Goal: Task Accomplishment & Management: Manage account settings

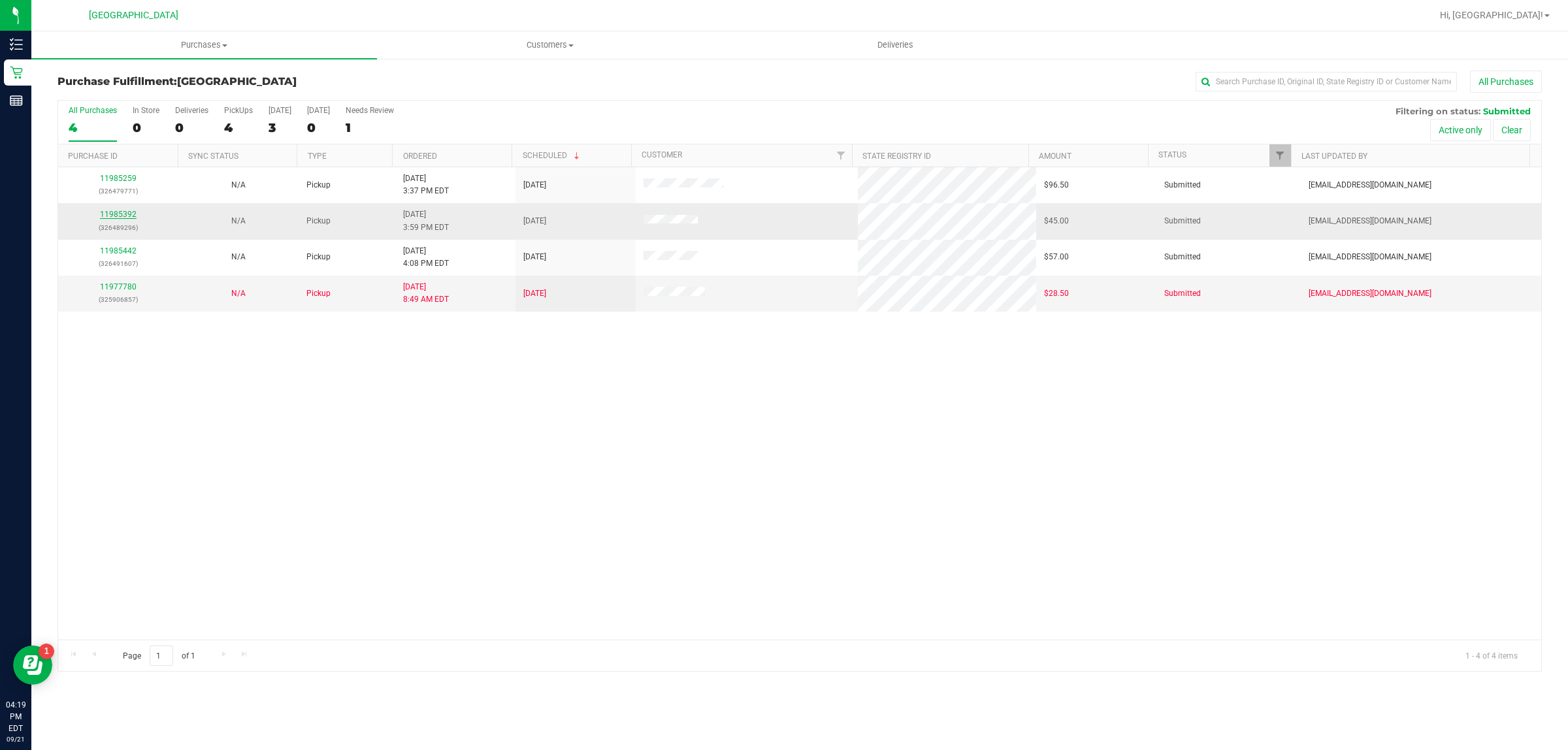
click at [126, 216] on link "11985392" at bounding box center [118, 214] width 36 height 9
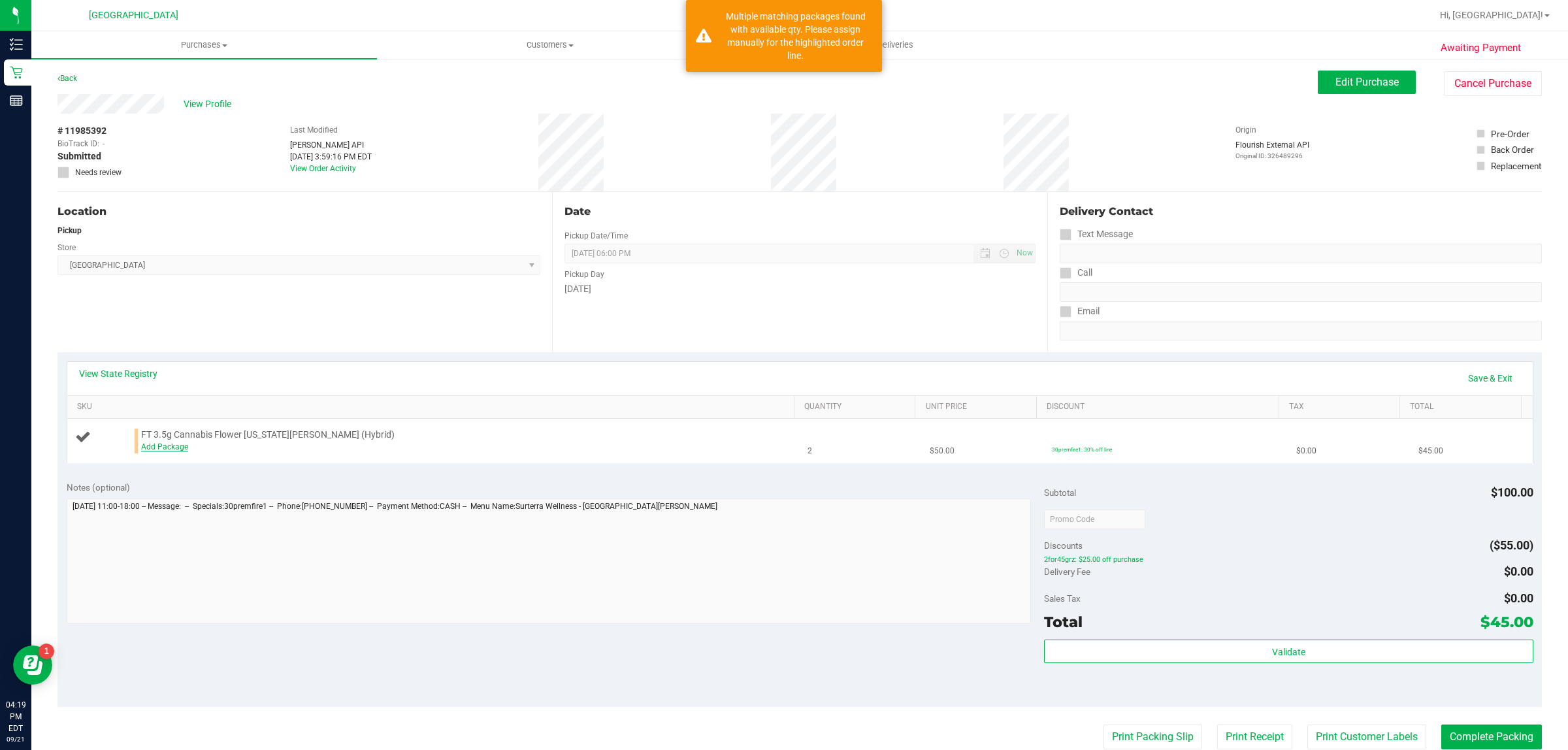
click at [165, 451] on link "Add Package" at bounding box center [164, 447] width 47 height 9
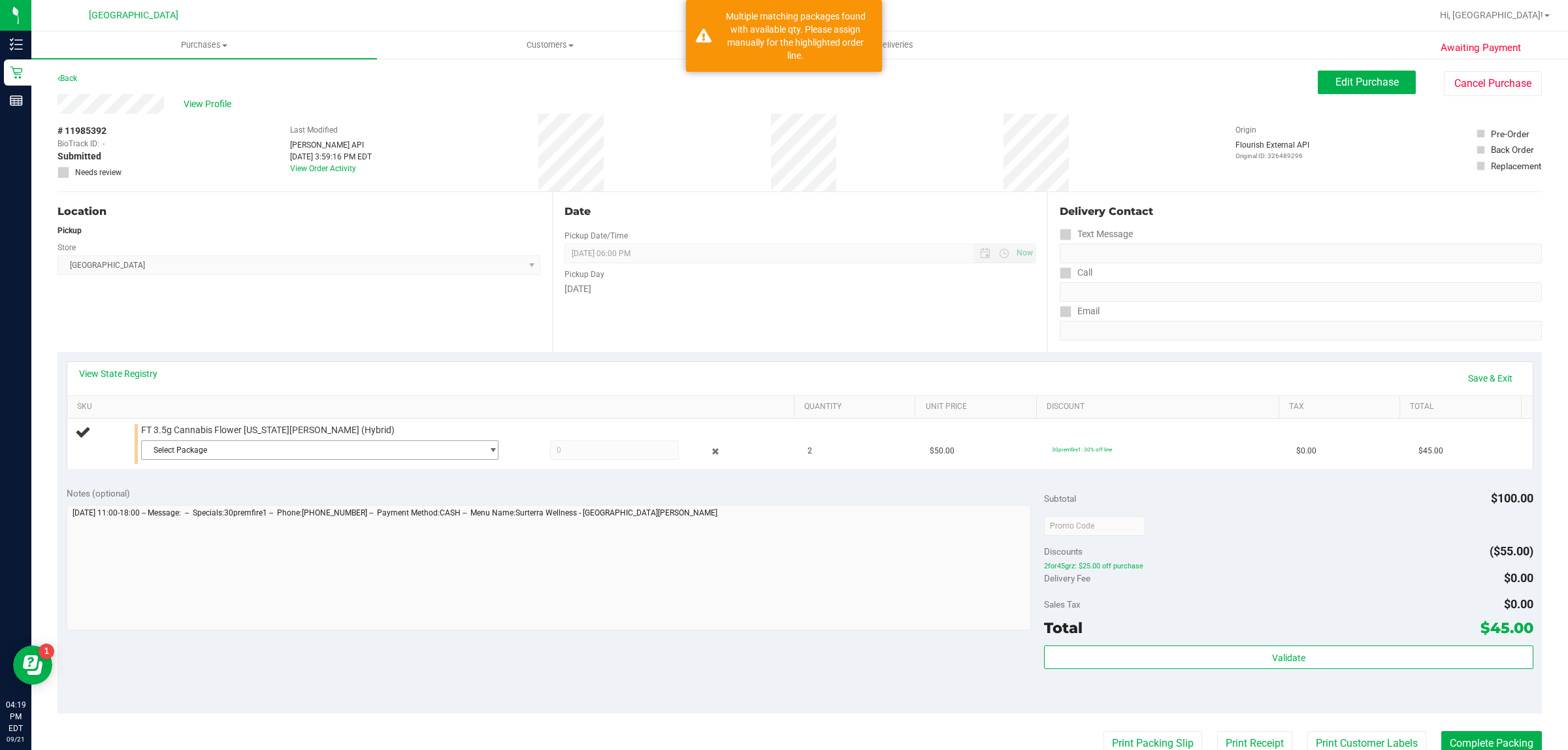
click at [165, 451] on span "Select Package" at bounding box center [312, 450] width 340 height 19
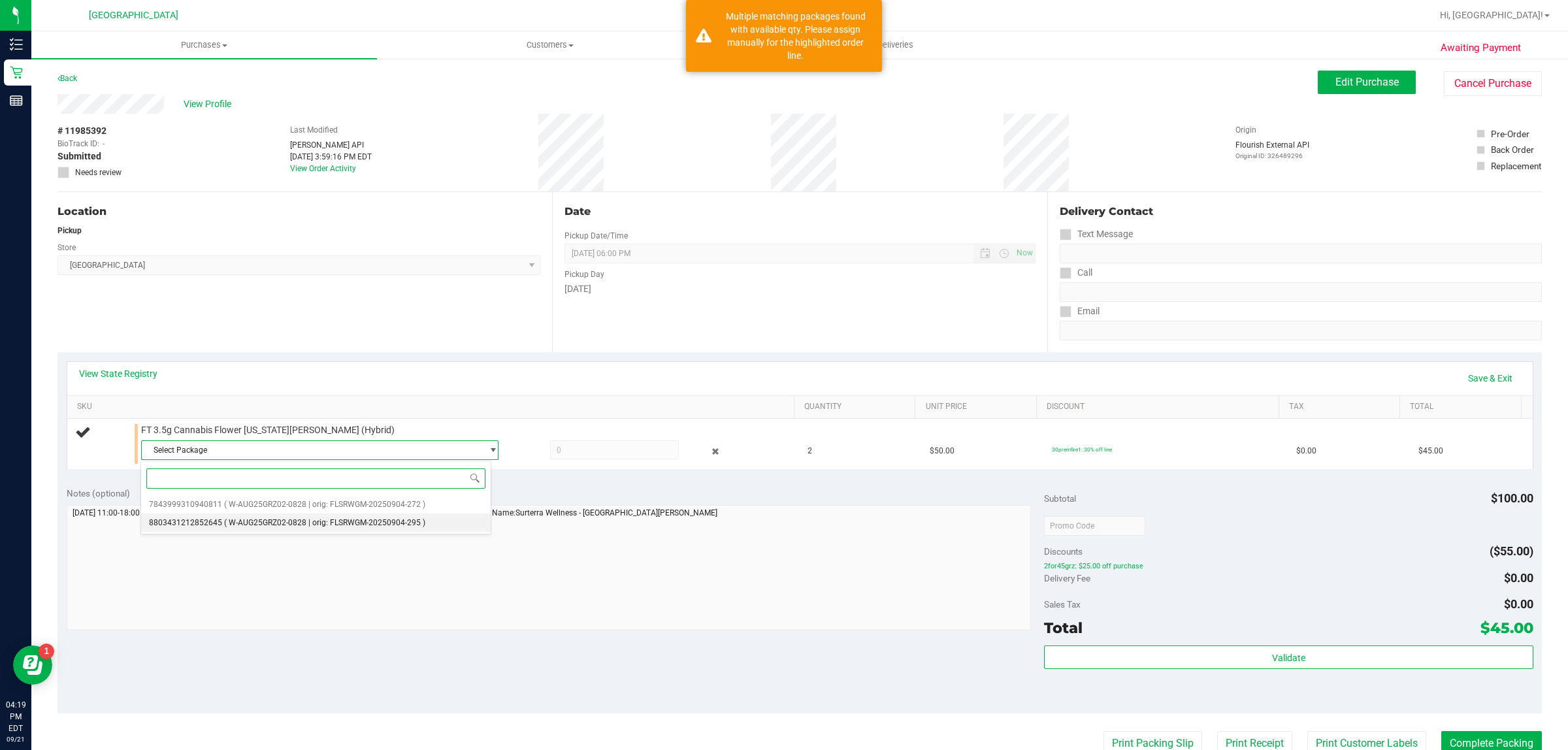
click at [304, 520] on span "( W-AUG25GRZ02-0828 | orig: FLSRWGM-20250904-295 )" at bounding box center [324, 522] width 201 height 9
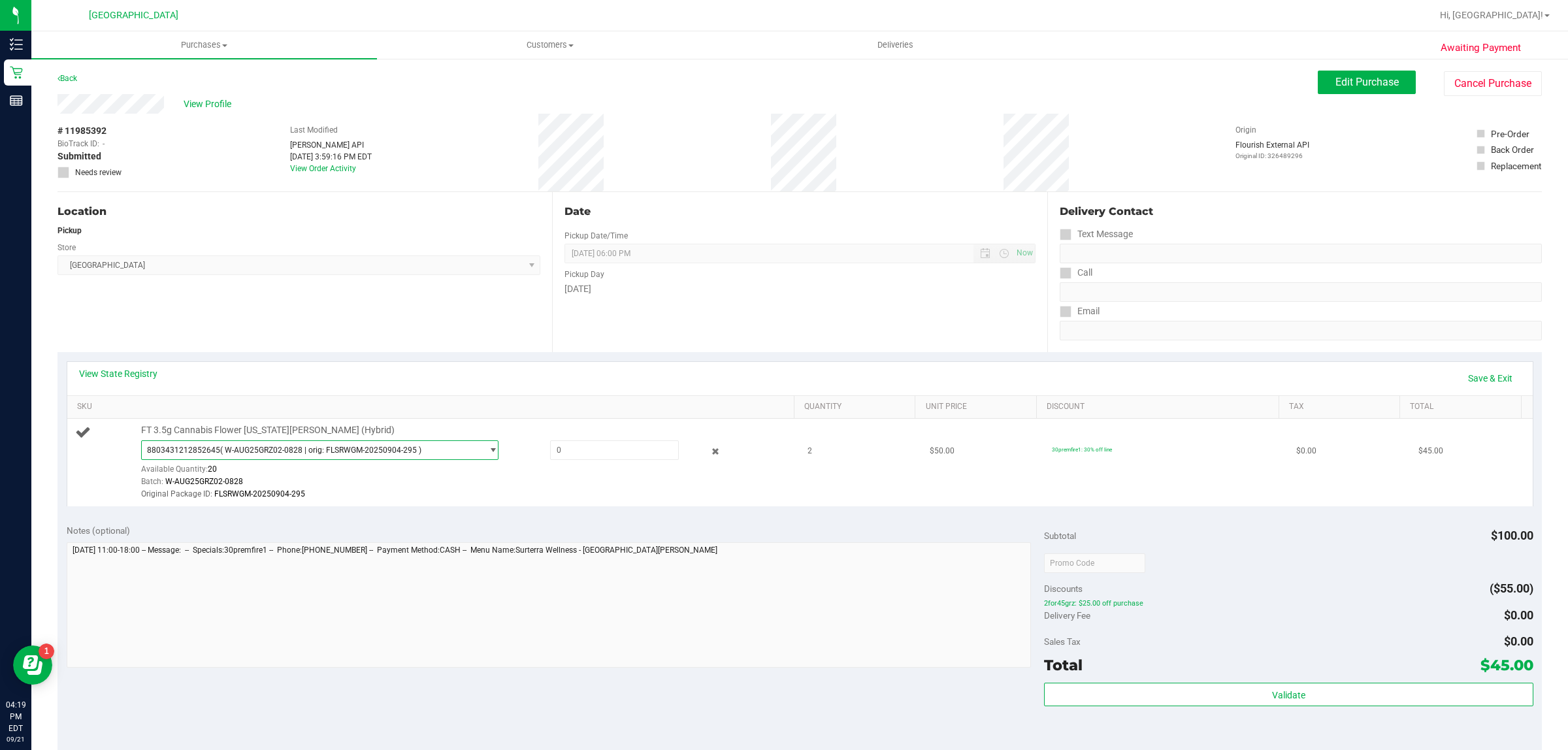
click at [298, 452] on span "( W-AUG25GRZ02-0828 | orig: FLSRWGM-20250904-295 )" at bounding box center [321, 450] width 201 height 9
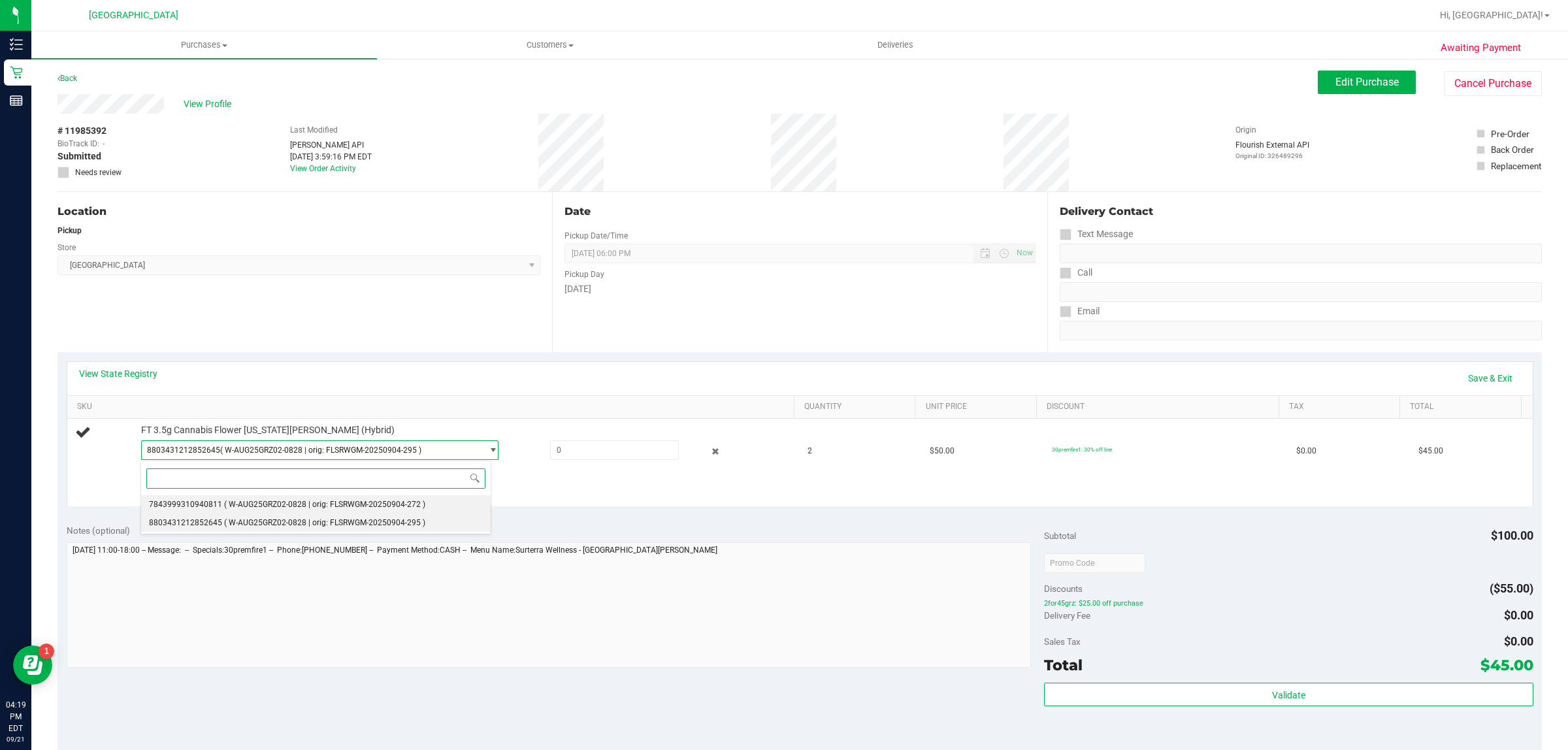
click at [212, 510] on li "7843999310940811 ( W-AUG25GRZ02-0828 | orig: FLSRWGM-20250904-272 )" at bounding box center [316, 504] width 350 height 19
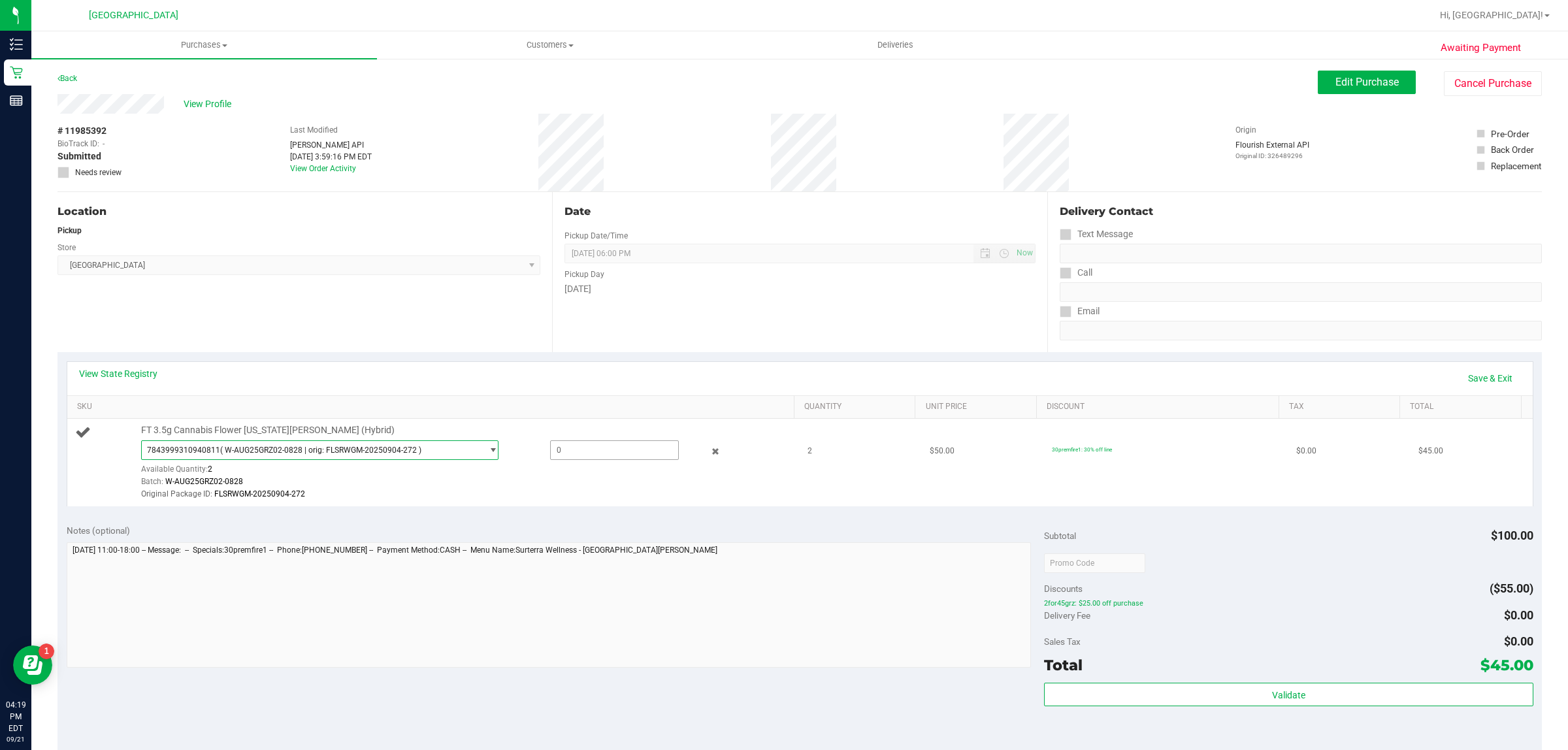
drag, startPoint x: 611, startPoint y: 447, endPoint x: 605, endPoint y: 451, distance: 7.2
click at [608, 447] on span at bounding box center [614, 450] width 129 height 19
type input "2"
type input "2.0000"
click at [850, 484] on td "2" at bounding box center [861, 462] width 122 height 88
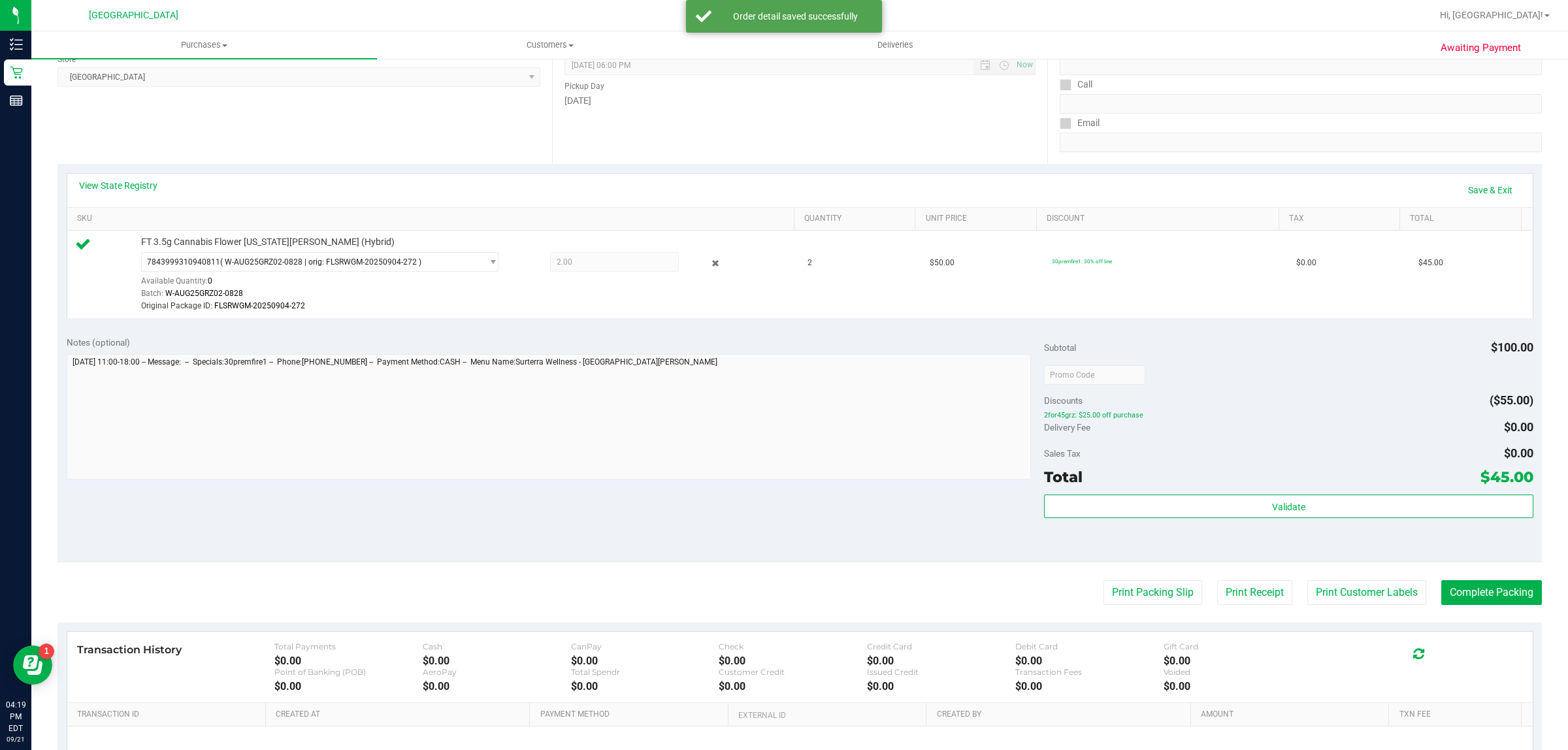
scroll to position [326, 0]
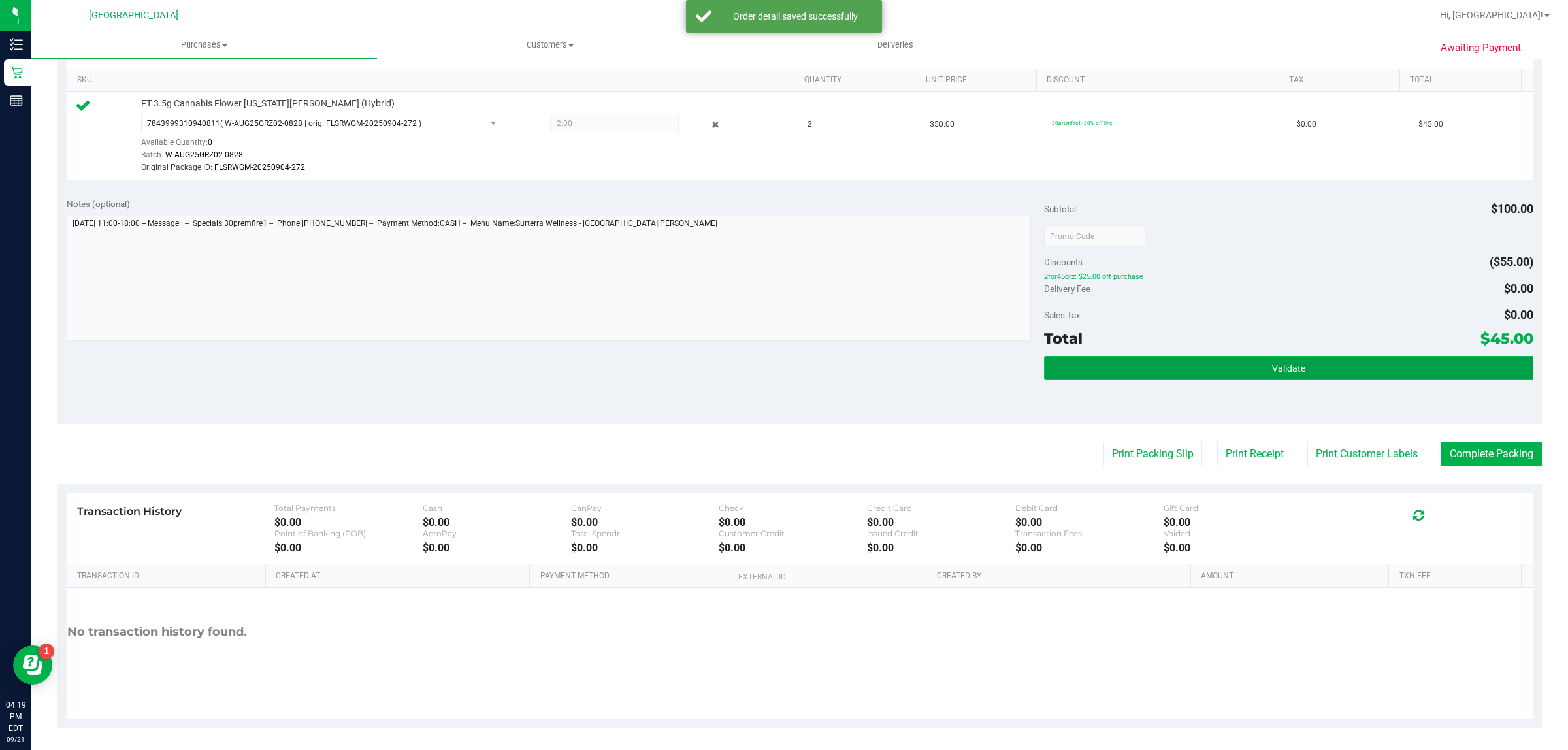
click at [1272, 374] on span "Validate" at bounding box center [1288, 369] width 33 height 10
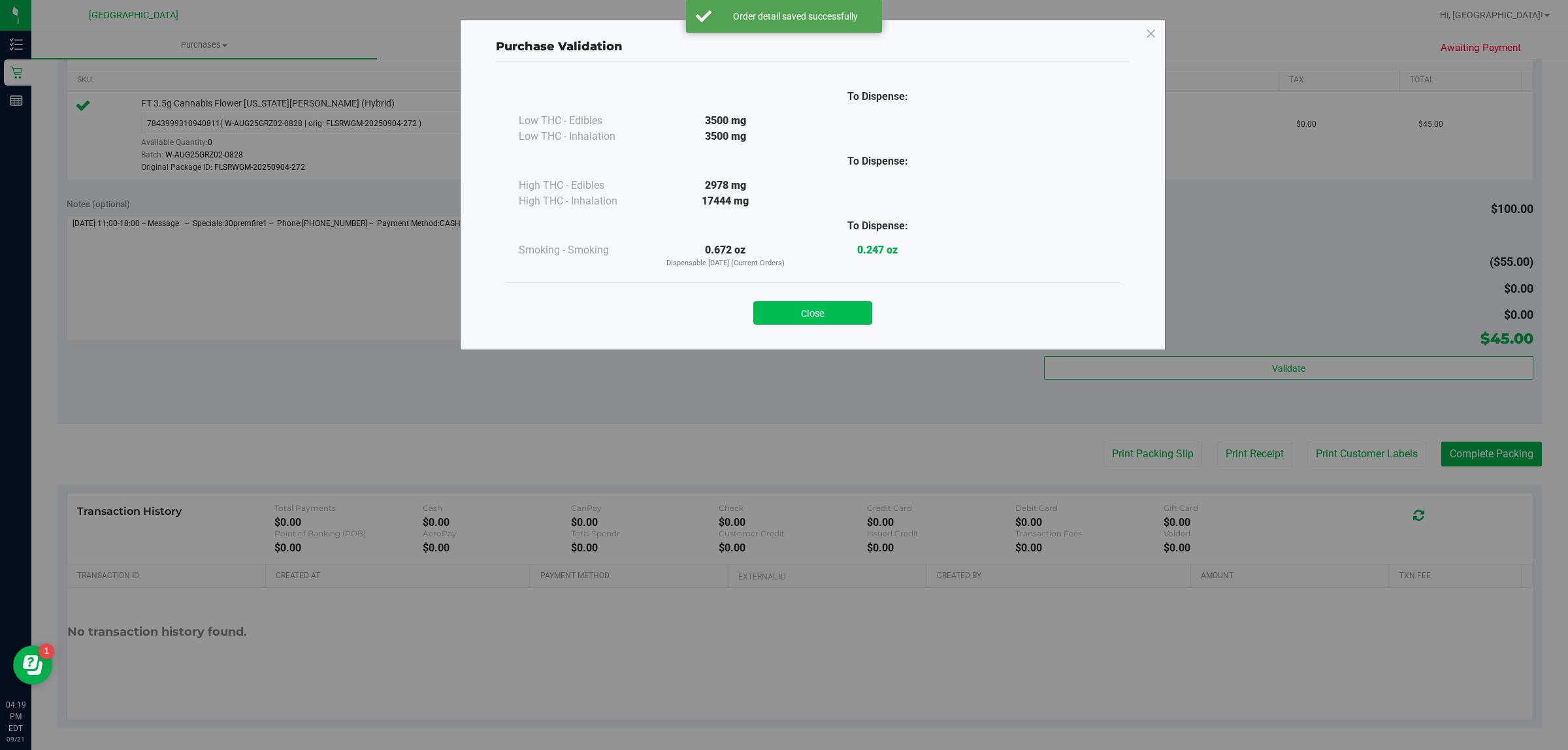
click at [844, 314] on button "Close" at bounding box center [813, 313] width 119 height 24
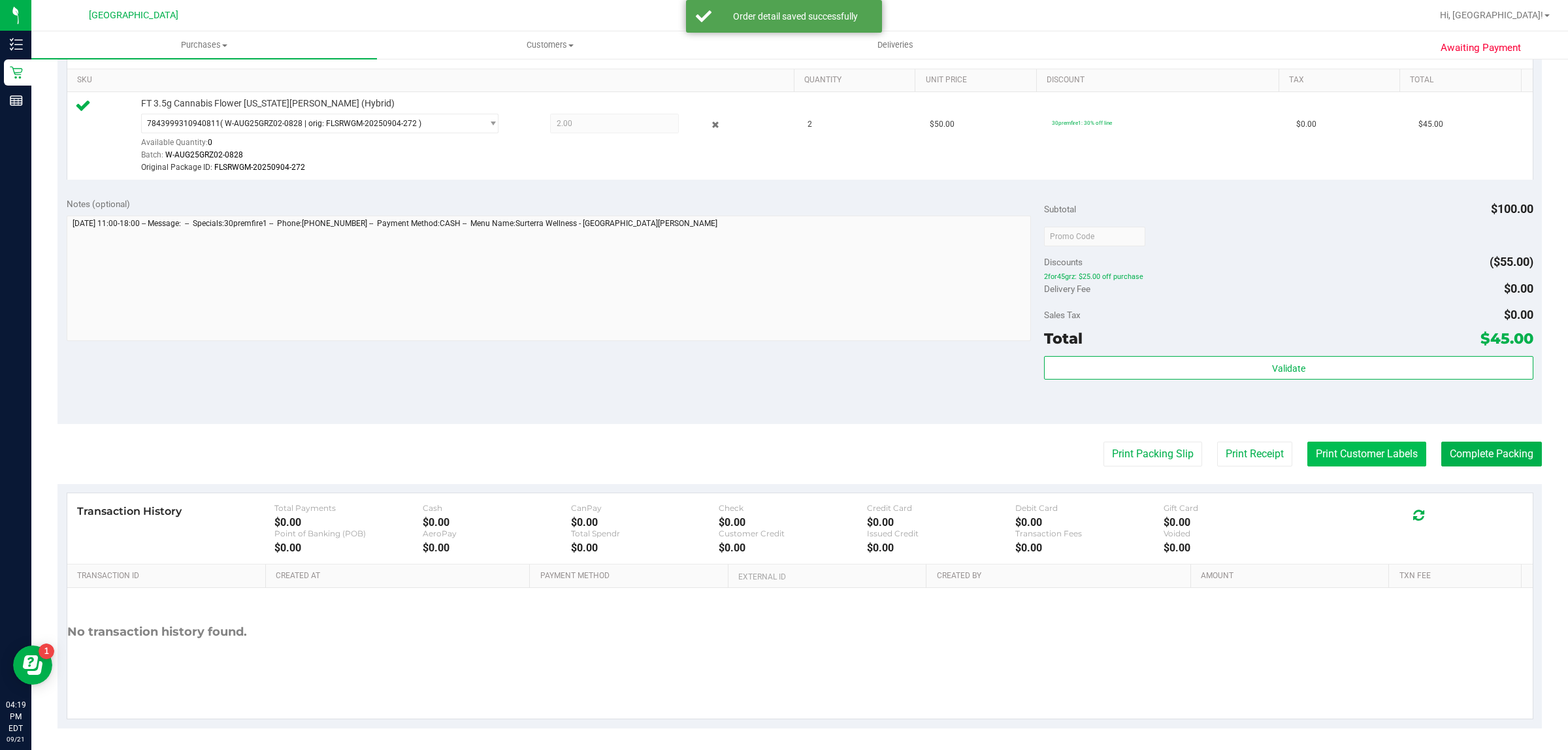
click at [1364, 453] on button "Print Customer Labels" at bounding box center [1367, 453] width 119 height 24
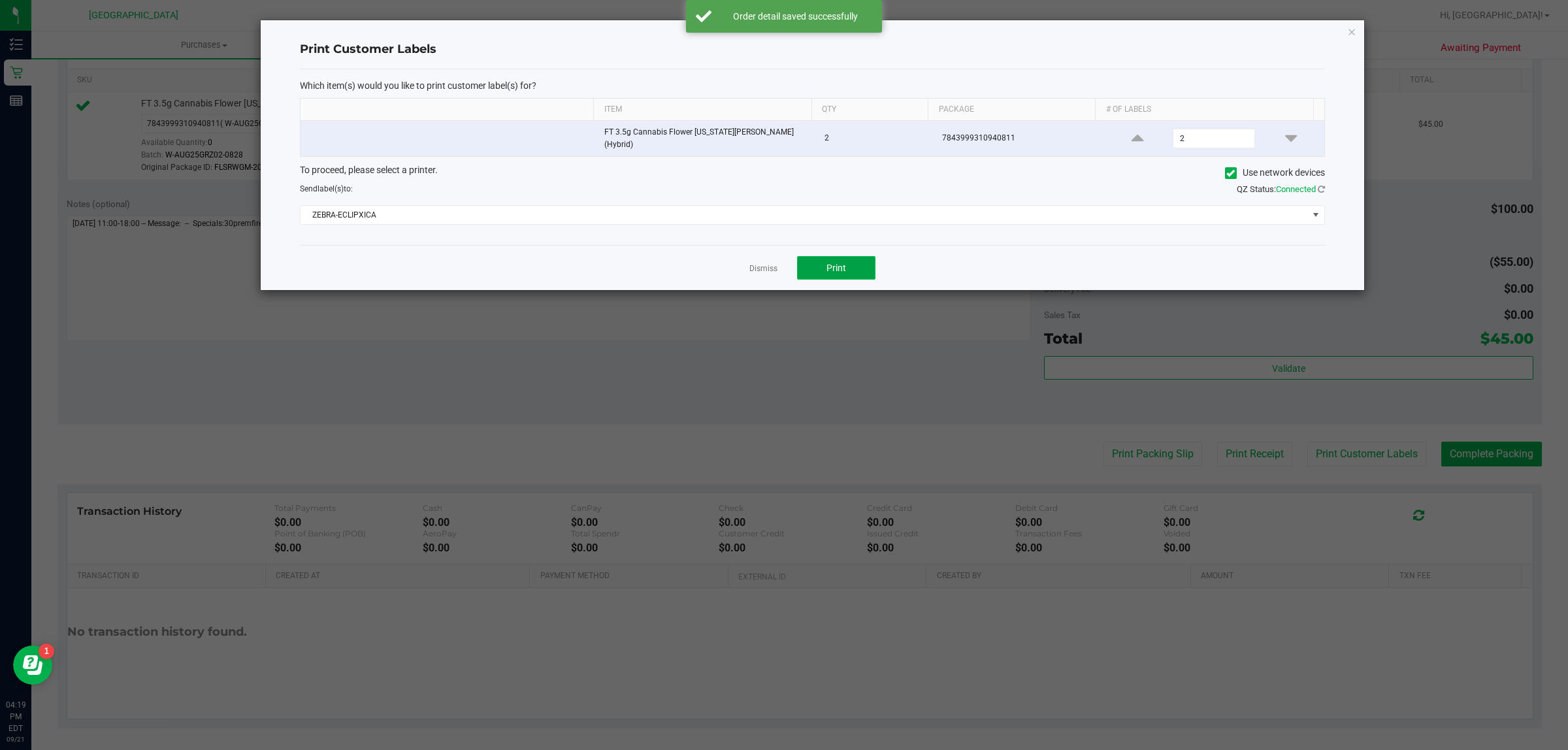
click at [806, 269] on button "Print" at bounding box center [836, 268] width 79 height 24
click at [1467, 458] on ngb-modal-window "Print Customer Labels Which item(s) would you like to print customer label(s) f…" at bounding box center [789, 375] width 1578 height 750
click at [770, 266] on link "Dismiss" at bounding box center [764, 269] width 28 height 11
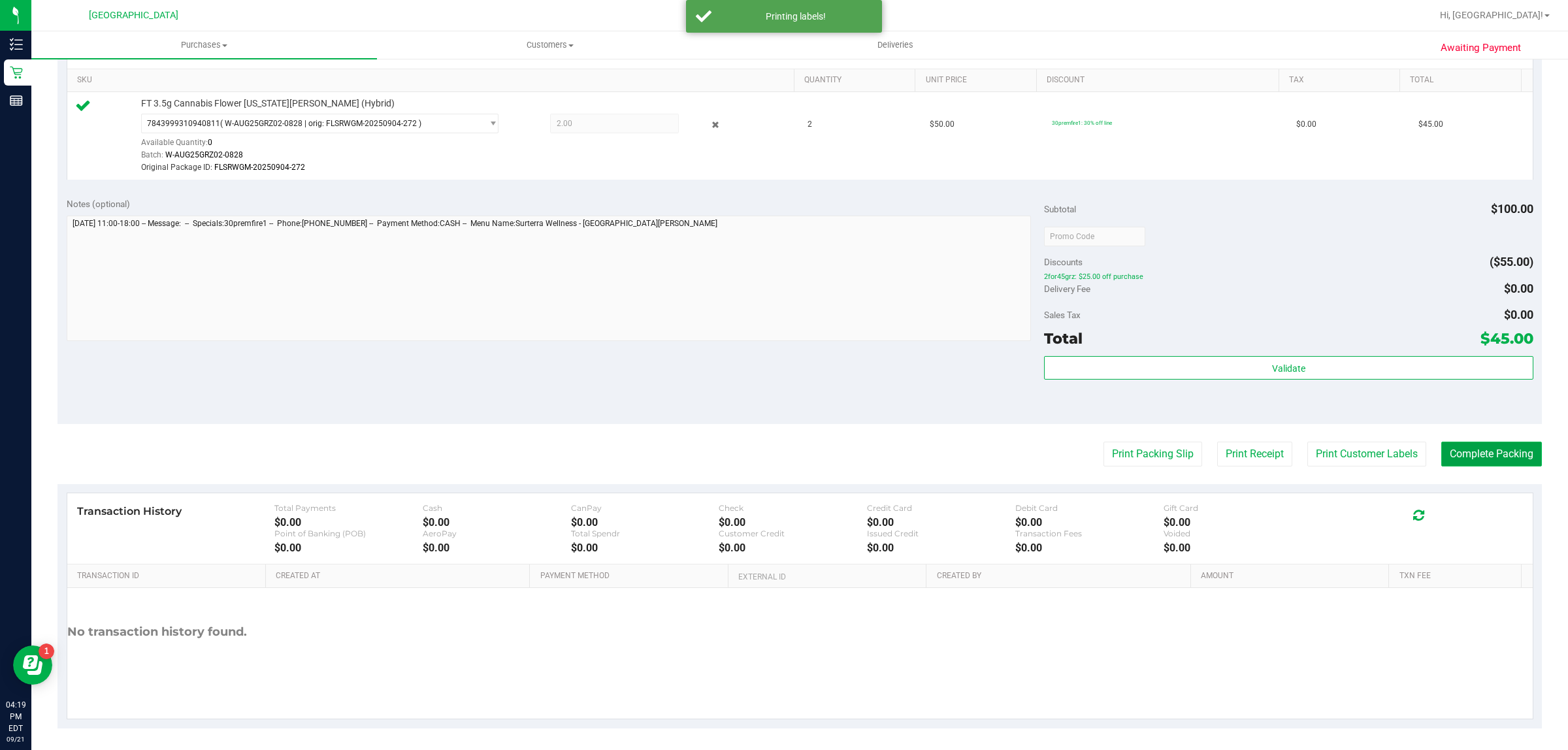
click at [1497, 461] on button "Complete Packing" at bounding box center [1492, 453] width 101 height 24
